Goal: Information Seeking & Learning: Learn about a topic

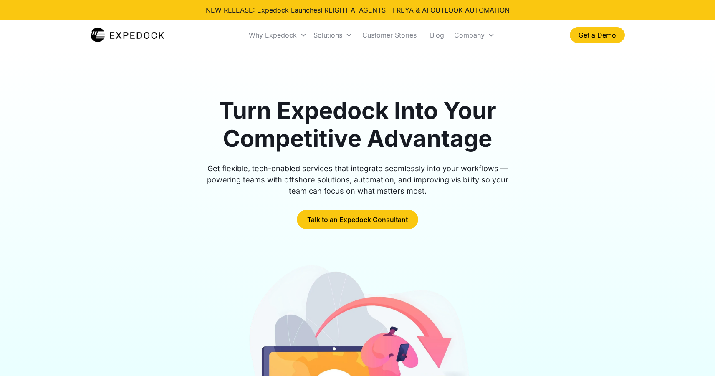
click at [440, 129] on h1 "Turn Expedock Into Your Competitive Advantage" at bounding box center [357, 125] width 321 height 56
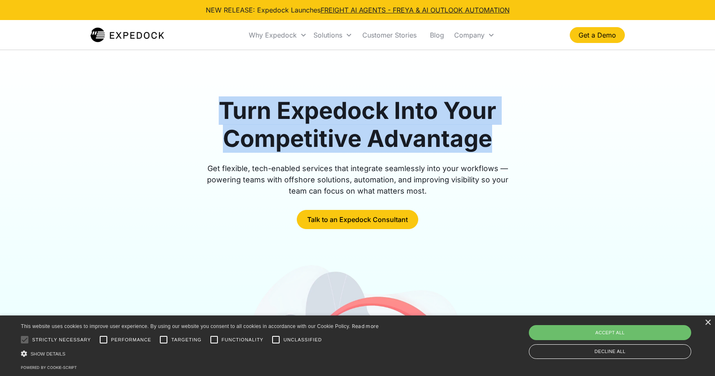
drag, startPoint x: 526, startPoint y: 160, endPoint x: 191, endPoint y: 114, distance: 337.7
click at [191, 114] on div "Turn Expedock Into Your Competitive Advantage Get flexible, tech-enabled servic…" at bounding box center [358, 163] width 534 height 132
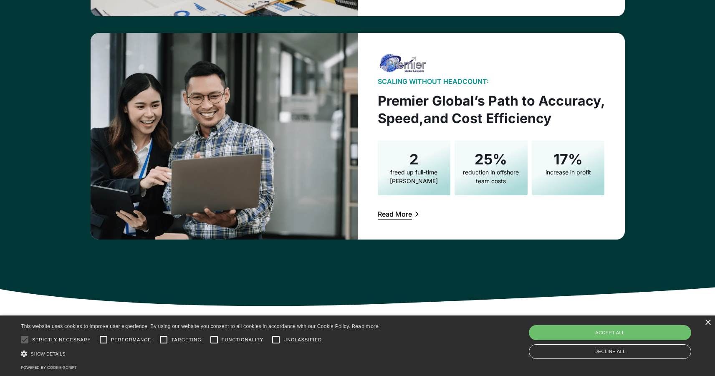
scroll to position [1762, 0]
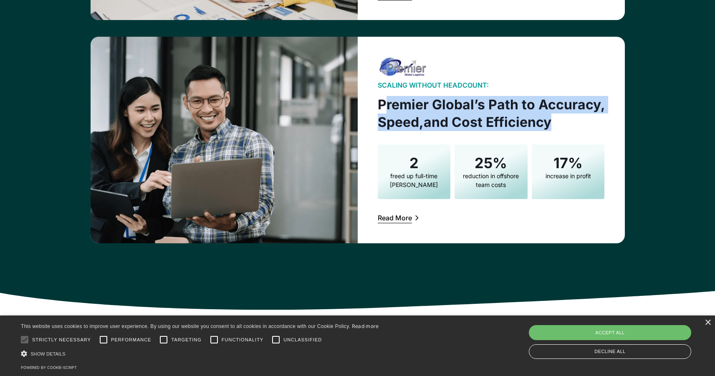
drag, startPoint x: 568, startPoint y: 120, endPoint x: 384, endPoint y: 107, distance: 184.6
click at [384, 107] on h3 "Premier Global’s Path to Accuracy, Speed,and Cost Efficiency" at bounding box center [491, 113] width 227 height 35
drag, startPoint x: 380, startPoint y: 107, endPoint x: 566, endPoint y: 137, distance: 189.0
click at [566, 137] on div "Scaling Without Headcount: Premier Global’s Path to Accuracy, Speed,and Cost Ef…" at bounding box center [491, 140] width 267 height 206
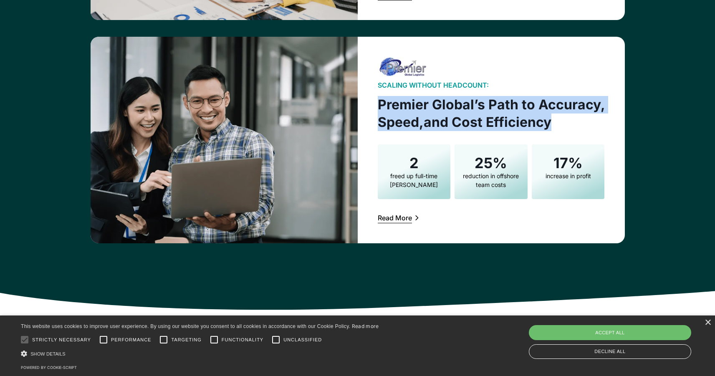
click at [566, 137] on div at bounding box center [491, 137] width 227 height 13
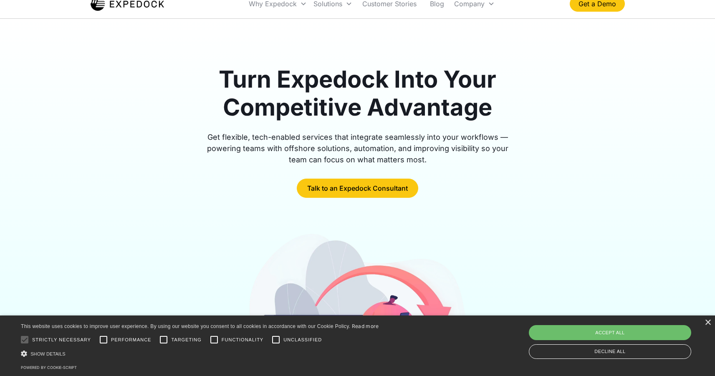
scroll to position [0, 0]
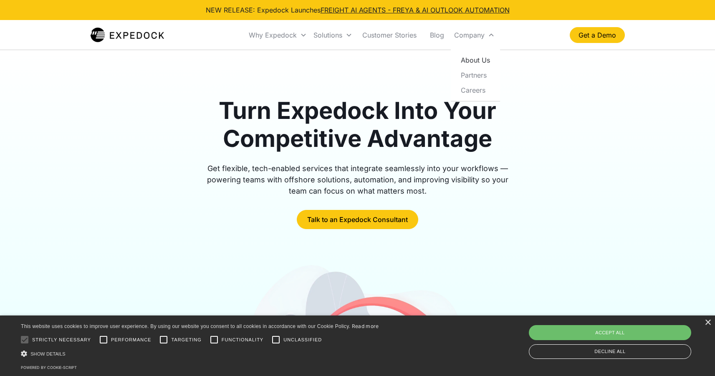
click at [486, 61] on link "About Us" at bounding box center [475, 60] width 43 height 15
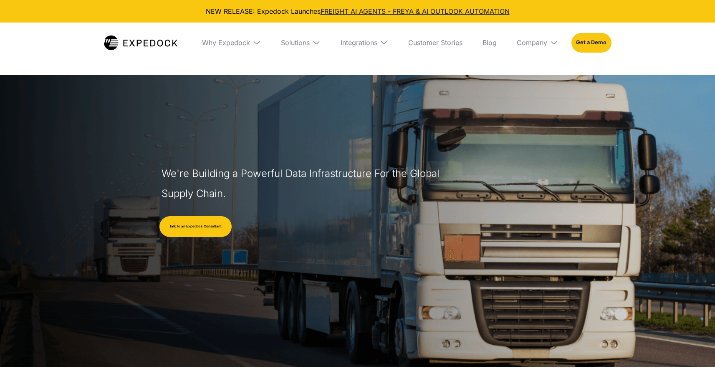
select select
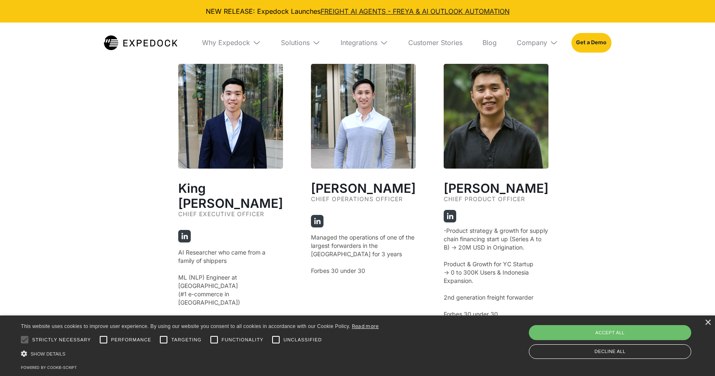
scroll to position [1516, 0]
click at [364, 245] on p "Managed the operations of one of the largest forwarders in the Philippines for …" at bounding box center [363, 254] width 105 height 42
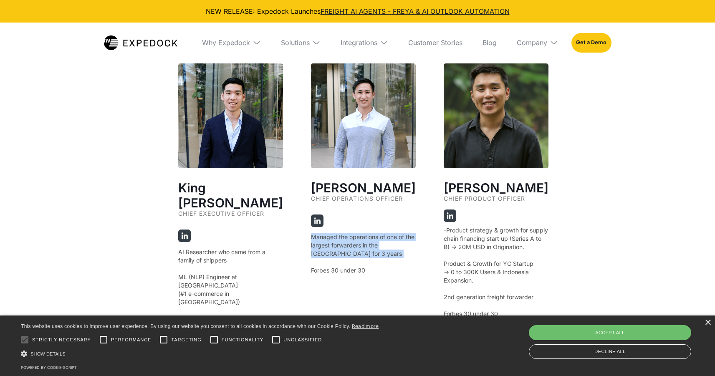
drag, startPoint x: 379, startPoint y: 256, endPoint x: 304, endPoint y: 234, distance: 77.4
click at [304, 234] on div "King Alandy Dy Chief Executive Officer AI Researcher who came from a family of …" at bounding box center [357, 270] width 359 height 415
drag, startPoint x: 304, startPoint y: 234, endPoint x: 385, endPoint y: 253, distance: 82.2
click at [385, 253] on div "King Alandy Dy Chief Executive Officer AI Researcher who came from a family of …" at bounding box center [357, 270] width 359 height 415
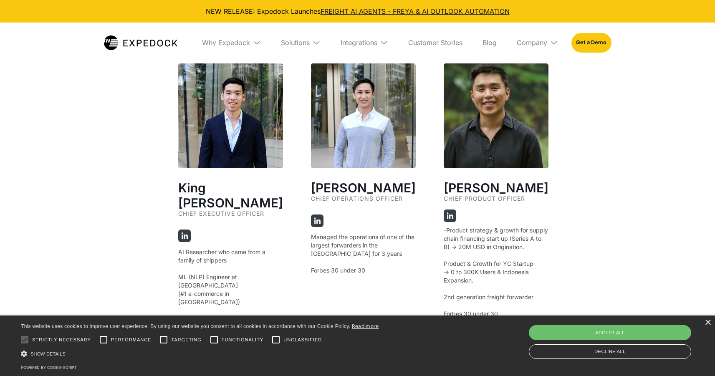
click at [385, 254] on p "Managed the operations of one of the largest forwarders in the Philippines for …" at bounding box center [363, 254] width 105 height 42
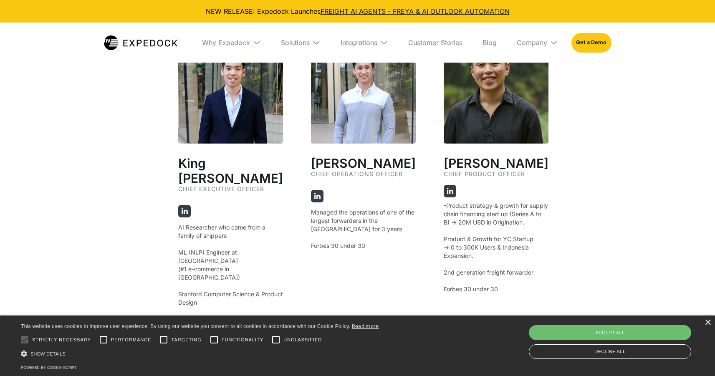
scroll to position [1537, 0]
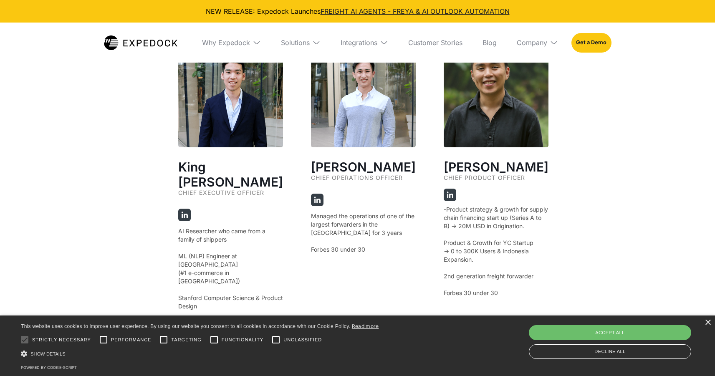
click at [315, 197] on img at bounding box center [317, 200] width 13 height 13
